Goal: Transaction & Acquisition: Download file/media

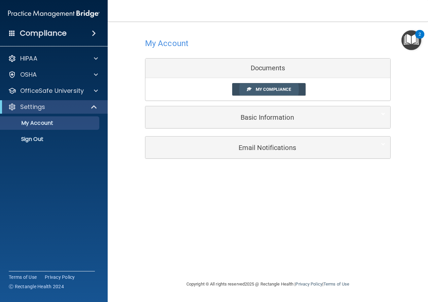
click at [275, 91] on span "My Compliance" at bounding box center [273, 89] width 35 height 5
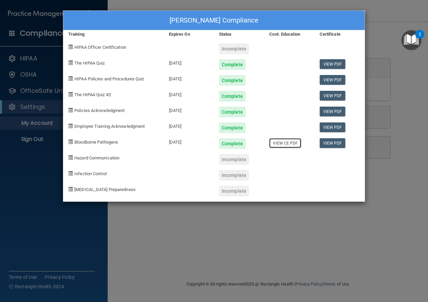
click at [284, 144] on link "View CE PDF" at bounding box center [285, 143] width 32 height 10
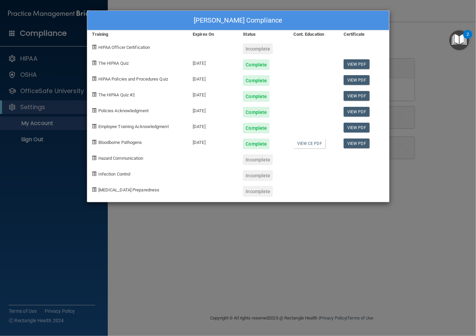
click at [410, 161] on div "Patty Kosaka's Compliance Training Expires On Status Cont. Education Certificat…" at bounding box center [238, 168] width 476 height 336
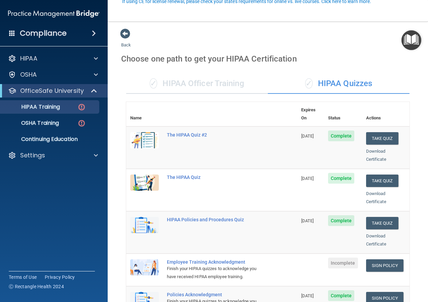
scroll to position [67, 0]
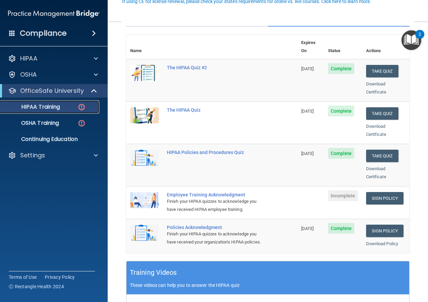
click at [58, 109] on p "HIPAA Training" at bounding box center [32, 107] width 56 height 7
click at [375, 192] on link "Sign Policy" at bounding box center [384, 198] width 37 height 12
click at [57, 112] on link "HIPAA Training" at bounding box center [46, 106] width 106 height 13
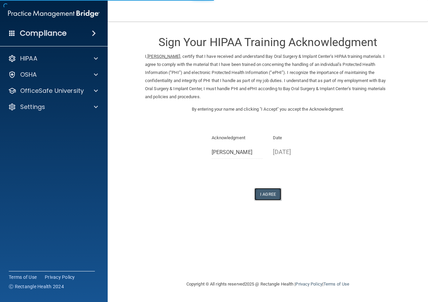
click at [278, 194] on button "I Agree" at bounding box center [268, 194] width 27 height 12
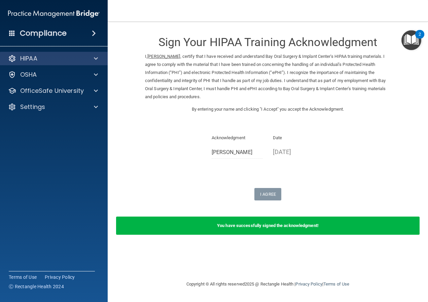
click at [53, 64] on div "HIPAA" at bounding box center [54, 58] width 108 height 13
click at [82, 56] on div "HIPAA" at bounding box center [45, 59] width 84 height 8
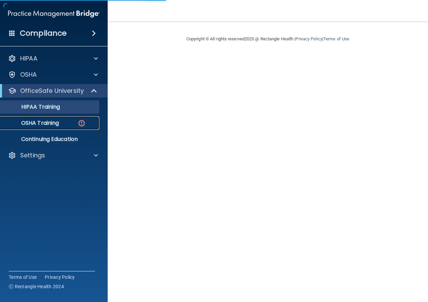
click at [56, 122] on p "OSHA Training" at bounding box center [31, 123] width 55 height 7
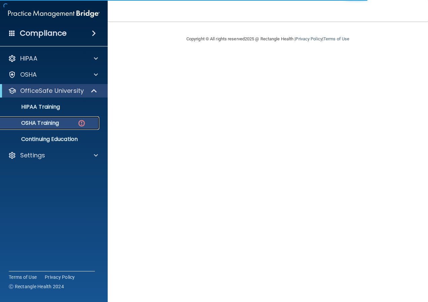
click at [80, 124] on img at bounding box center [81, 123] width 8 height 8
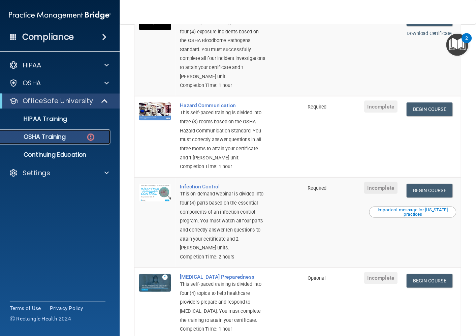
scroll to position [101, 0]
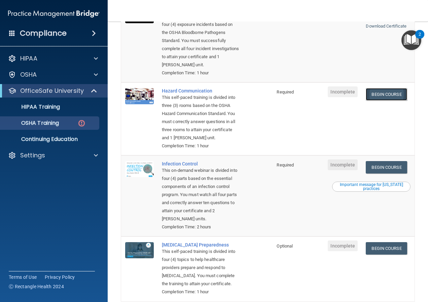
click at [377, 94] on link "Begin Course" at bounding box center [386, 94] width 41 height 12
click at [384, 96] on link "Begin Course" at bounding box center [386, 94] width 41 height 12
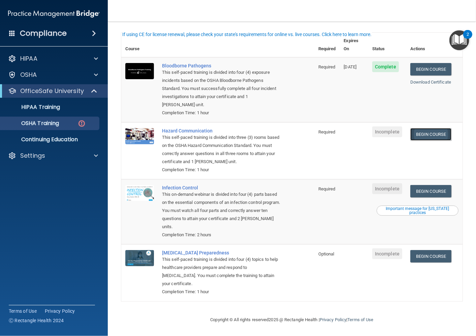
scroll to position [38, 0]
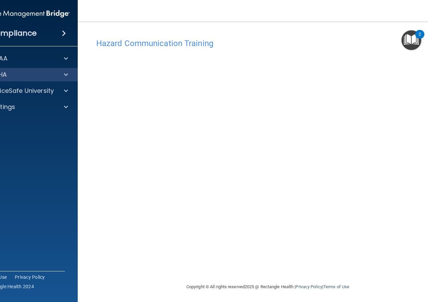
click at [46, 81] on div "OSHA" at bounding box center [24, 74] width 108 height 13
drag, startPoint x: 312, startPoint y: 35, endPoint x: 184, endPoint y: 36, distance: 128.0
click at [184, 36] on div "Hazard Communication Training This course doesn’t expire until . Are you sure y…" at bounding box center [268, 152] width 354 height 248
drag, startPoint x: 313, startPoint y: 294, endPoint x: 315, endPoint y: 284, distance: 9.7
click at [313, 294] on div "Copyright © All rights reserved 2025 @ Rectangle Health | Privacy Policy | Term…" at bounding box center [268, 288] width 246 height 22
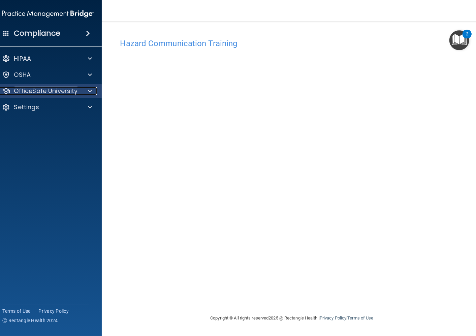
click at [88, 92] on span at bounding box center [90, 91] width 4 height 8
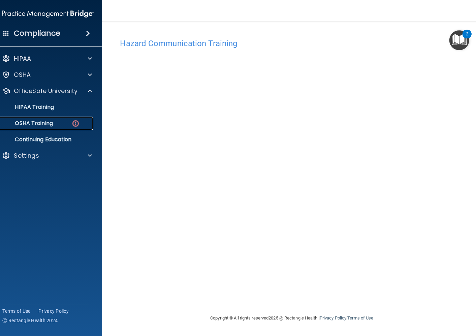
click at [60, 126] on div "OSHA Training" at bounding box center [44, 123] width 92 height 7
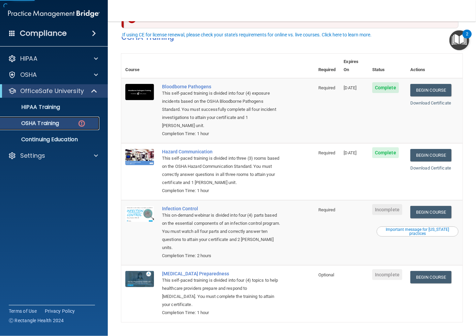
scroll to position [37, 0]
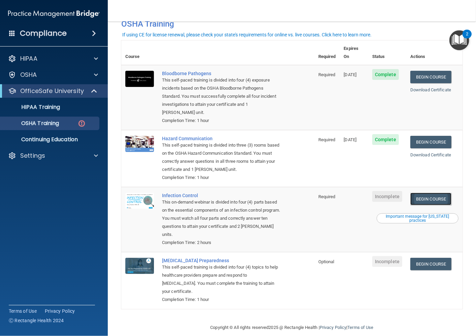
click at [418, 193] on link "Begin Course" at bounding box center [430, 199] width 41 height 12
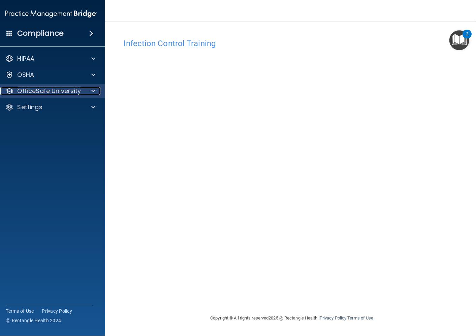
click at [94, 92] on span at bounding box center [93, 91] width 4 height 8
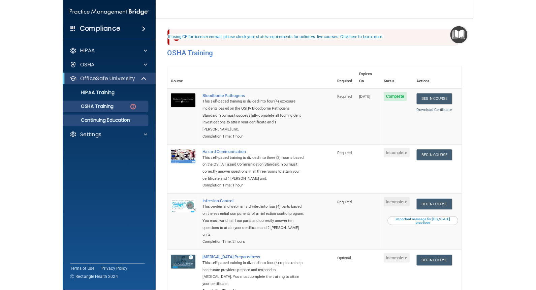
scroll to position [38, 0]
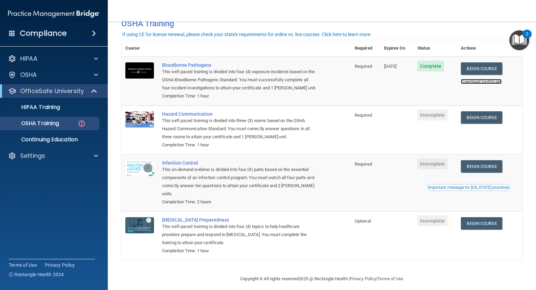
click at [476, 82] on link "Download Certificate" at bounding box center [481, 81] width 41 height 5
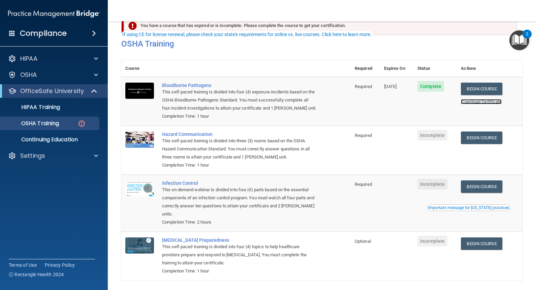
scroll to position [0, 0]
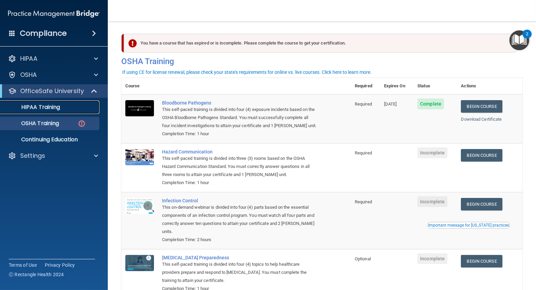
click at [44, 107] on p "HIPAA Training" at bounding box center [32, 107] width 56 height 7
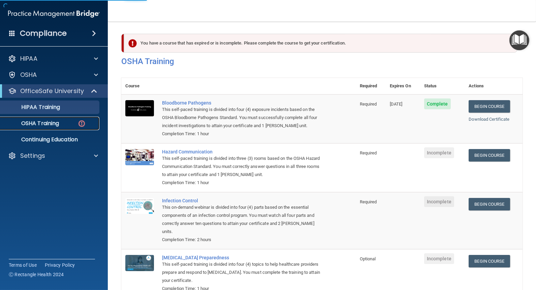
click at [44, 123] on p "OSHA Training" at bounding box center [31, 123] width 55 height 7
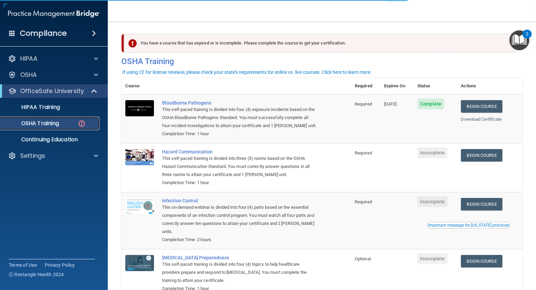
click at [44, 123] on p "OSHA Training" at bounding box center [31, 123] width 55 height 7
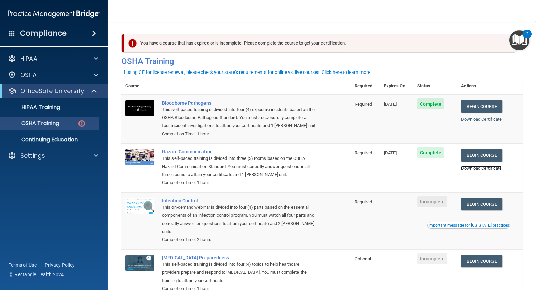
click at [476, 169] on link "Download Certificate" at bounding box center [481, 167] width 41 height 5
click at [476, 43] on img "Open Resource Center, 2 new notifications" at bounding box center [519, 40] width 20 height 20
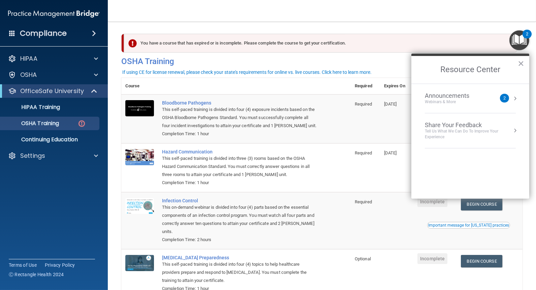
click at [476, 98] on button "Resource Center" at bounding box center [515, 98] width 7 height 7
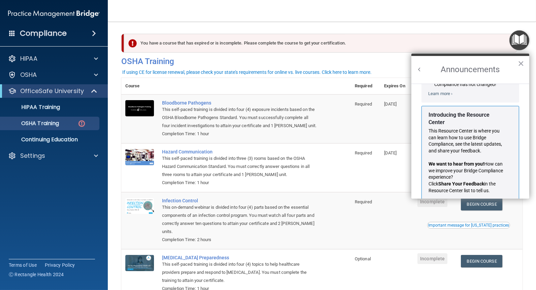
scroll to position [125, 0]
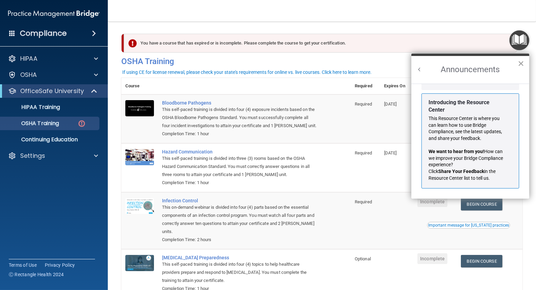
click at [476, 62] on button "×" at bounding box center [521, 63] width 6 height 11
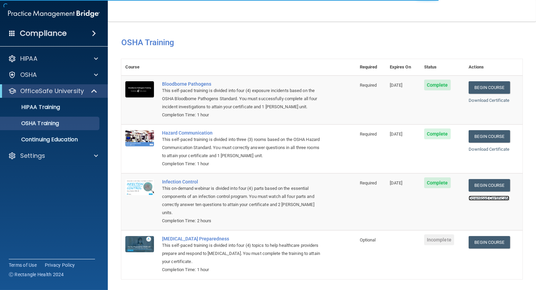
click at [483, 198] on link "Download Certificate" at bounding box center [489, 197] width 41 height 5
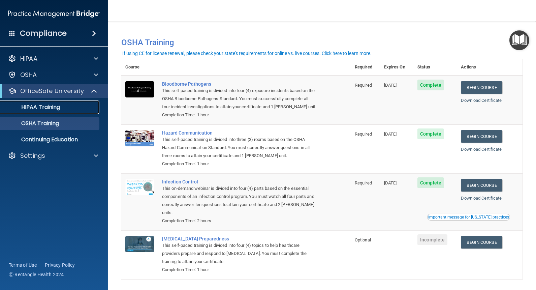
click at [55, 112] on link "HIPAA Training" at bounding box center [46, 106] width 106 height 13
